Goal: Task Accomplishment & Management: Manage account settings

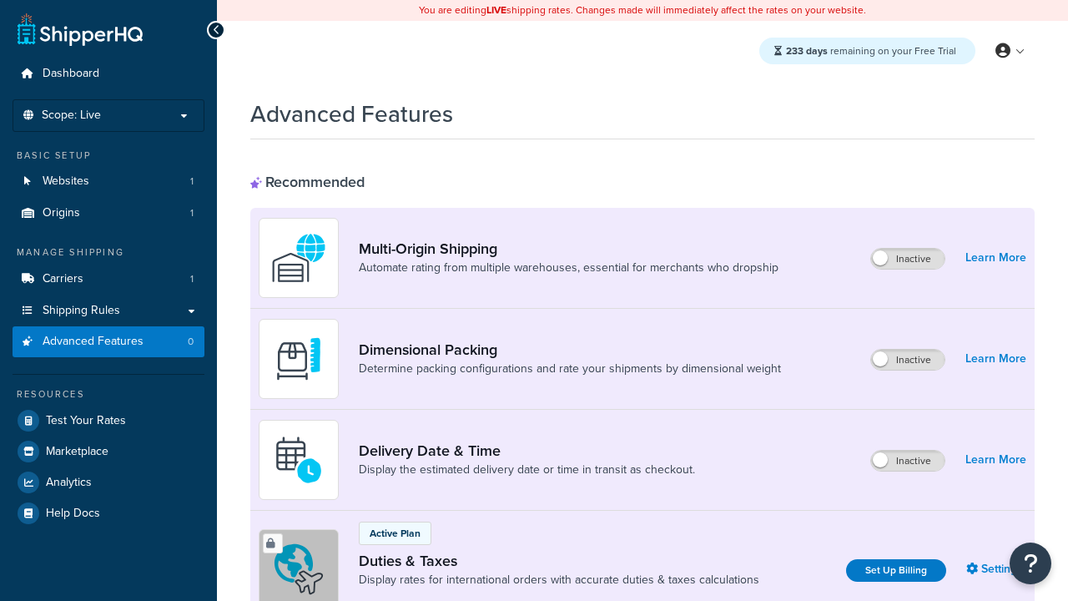
scroll to position [543, 0]
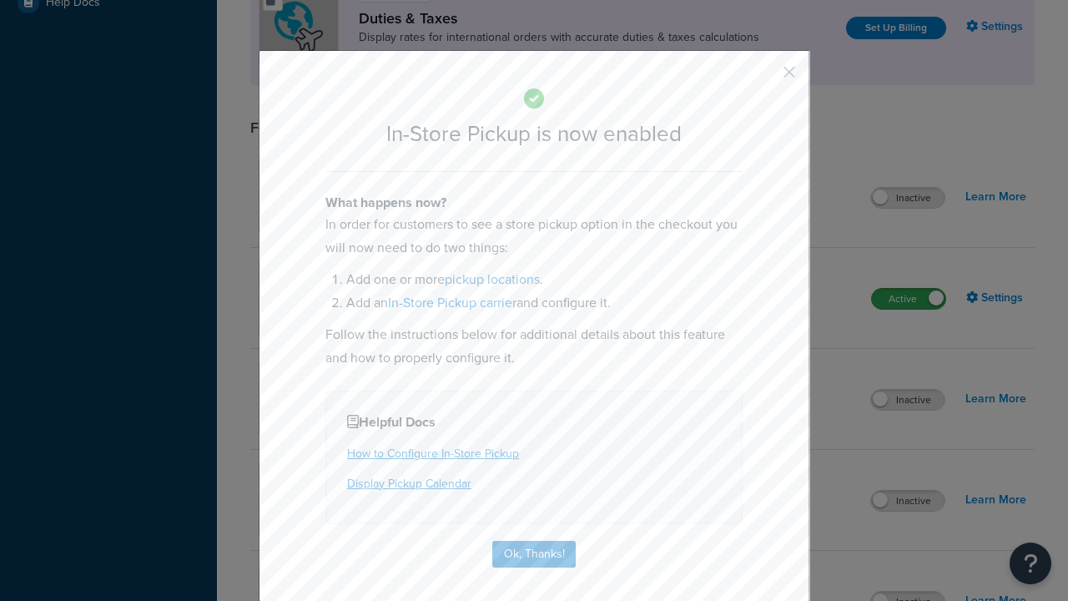
scroll to position [0, 0]
click at [765, 76] on button "button" at bounding box center [765, 78] width 4 height 4
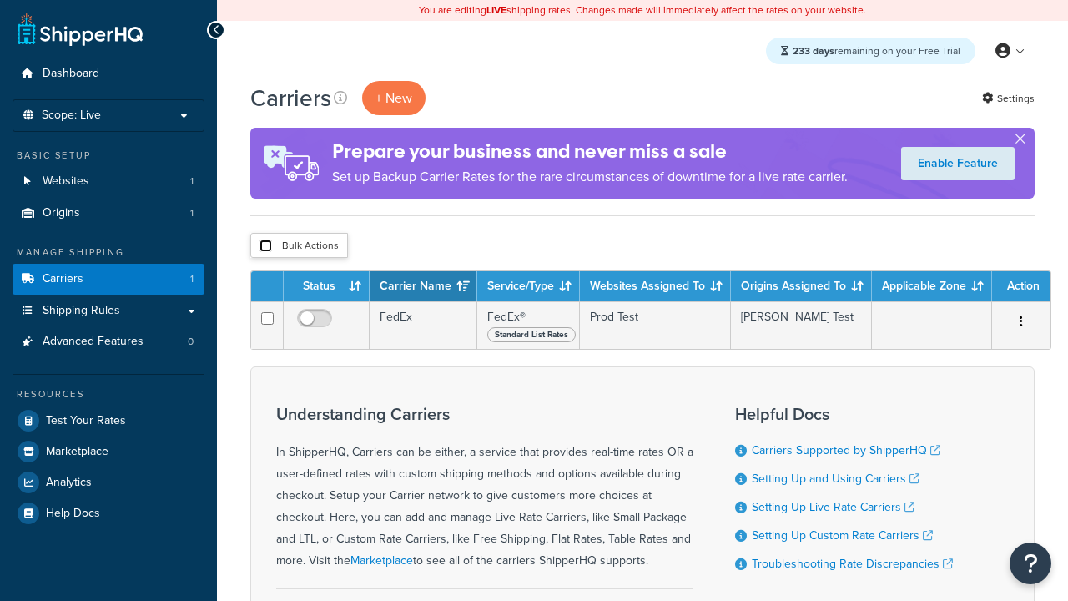
click at [265, 247] on input "checkbox" at bounding box center [266, 246] width 13 height 13
checkbox input "true"
click at [0, 0] on button "Delete" at bounding box center [0, 0] width 0 height 0
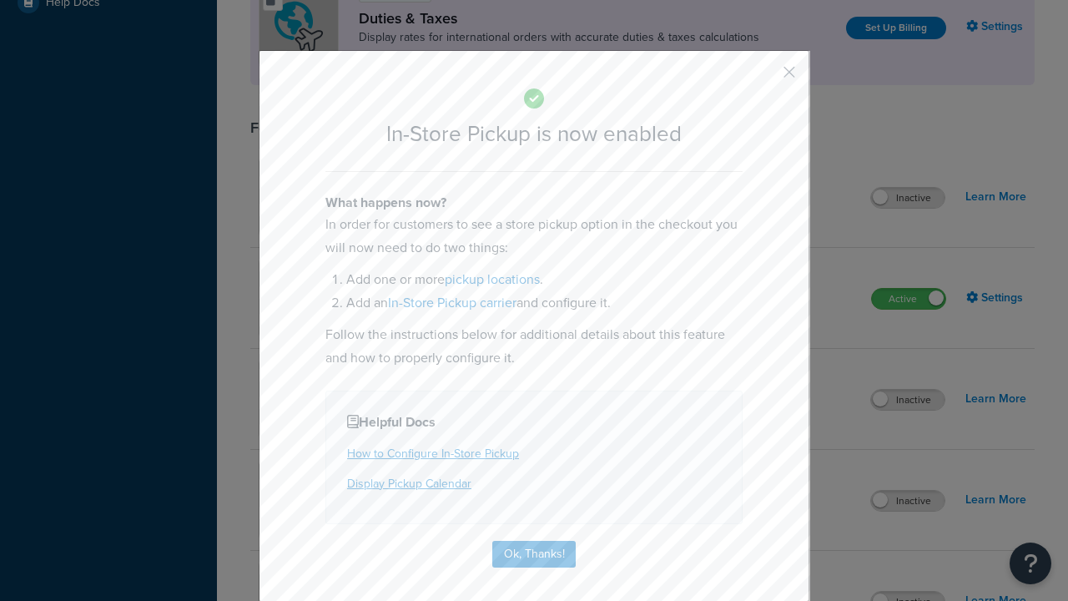
click at [765, 78] on button "button" at bounding box center [765, 78] width 4 height 4
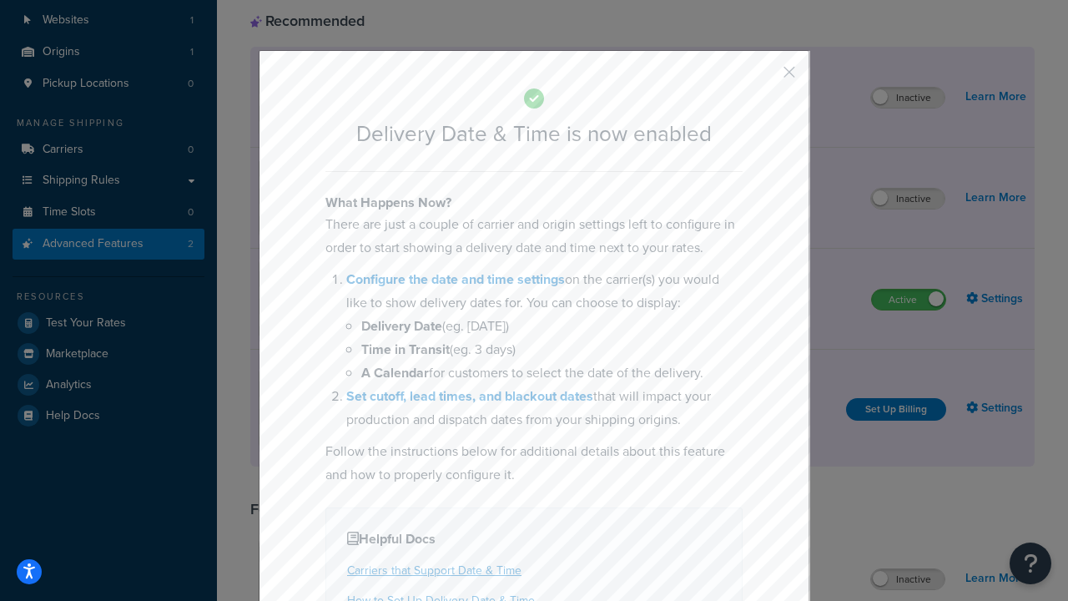
click at [765, 78] on button "button" at bounding box center [765, 78] width 4 height 4
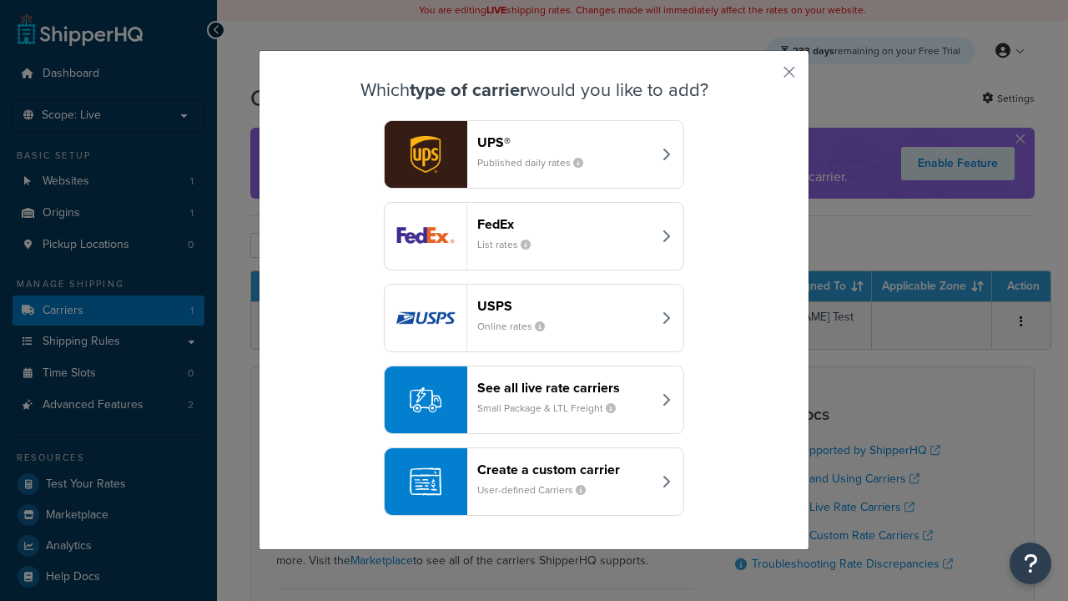
click at [534, 482] on div "Create a custom carrier User-defined Carriers" at bounding box center [564, 482] width 174 height 40
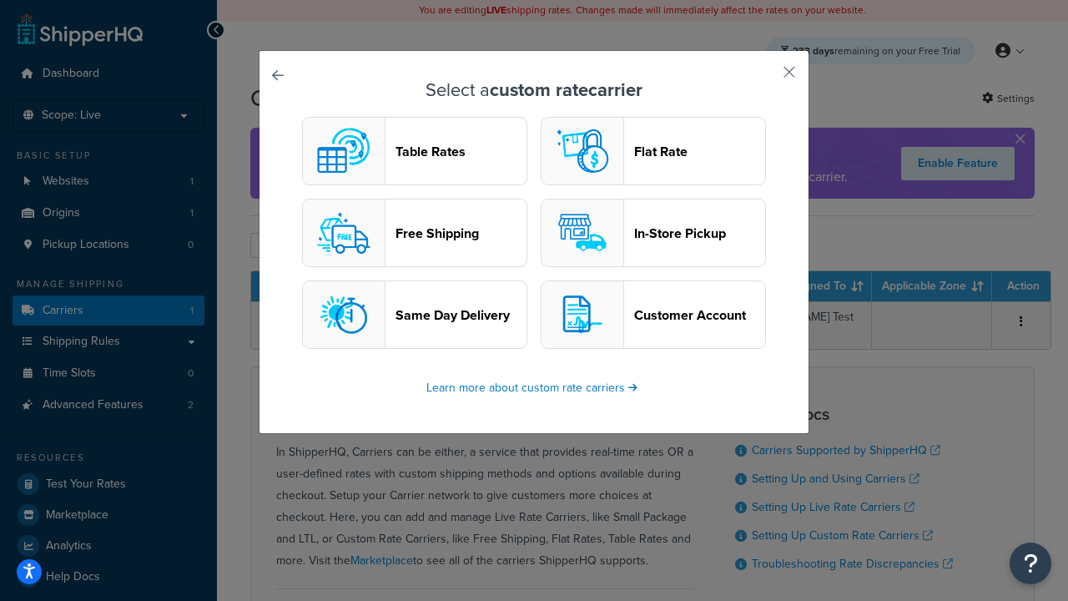
click at [654, 234] on header "In-Store Pickup" at bounding box center [699, 233] width 131 height 16
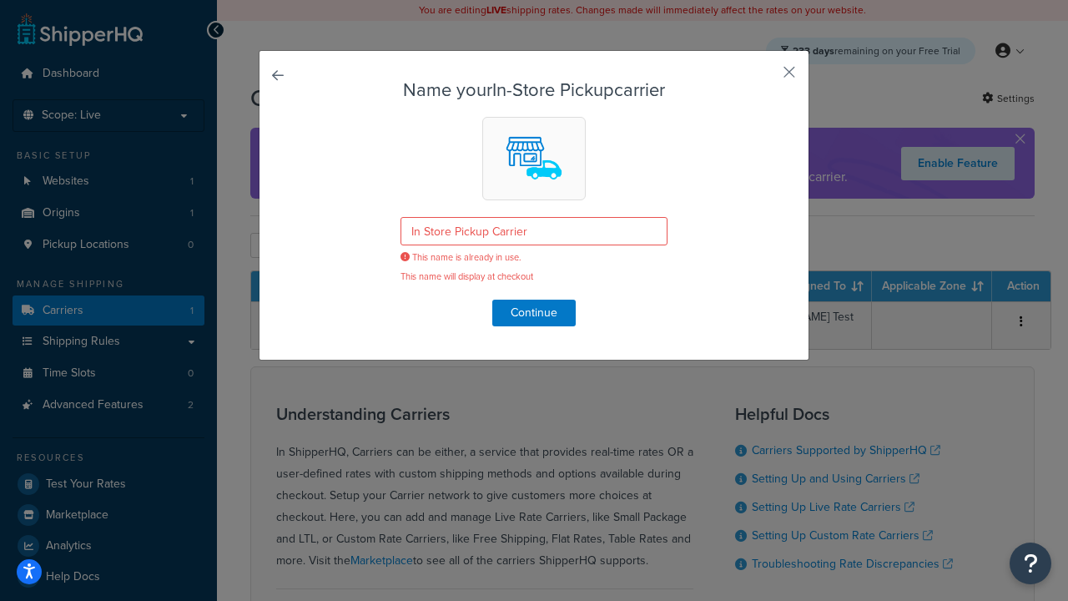
click at [193, 312] on div "Name your In-Store Pickup carrier In Store Pickup Carrier This name is already …" at bounding box center [534, 300] width 1068 height 601
